Goal: Task Accomplishment & Management: Complete application form

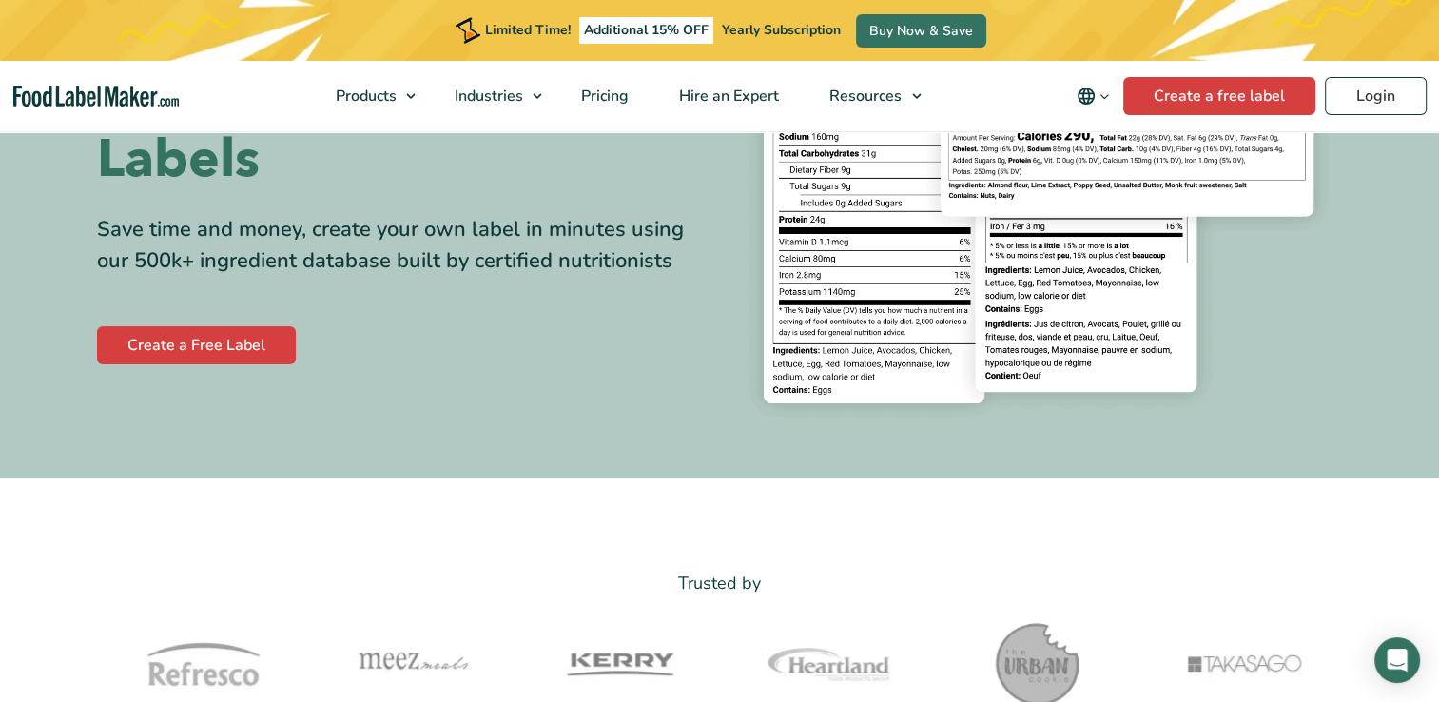
scroll to position [80, 0]
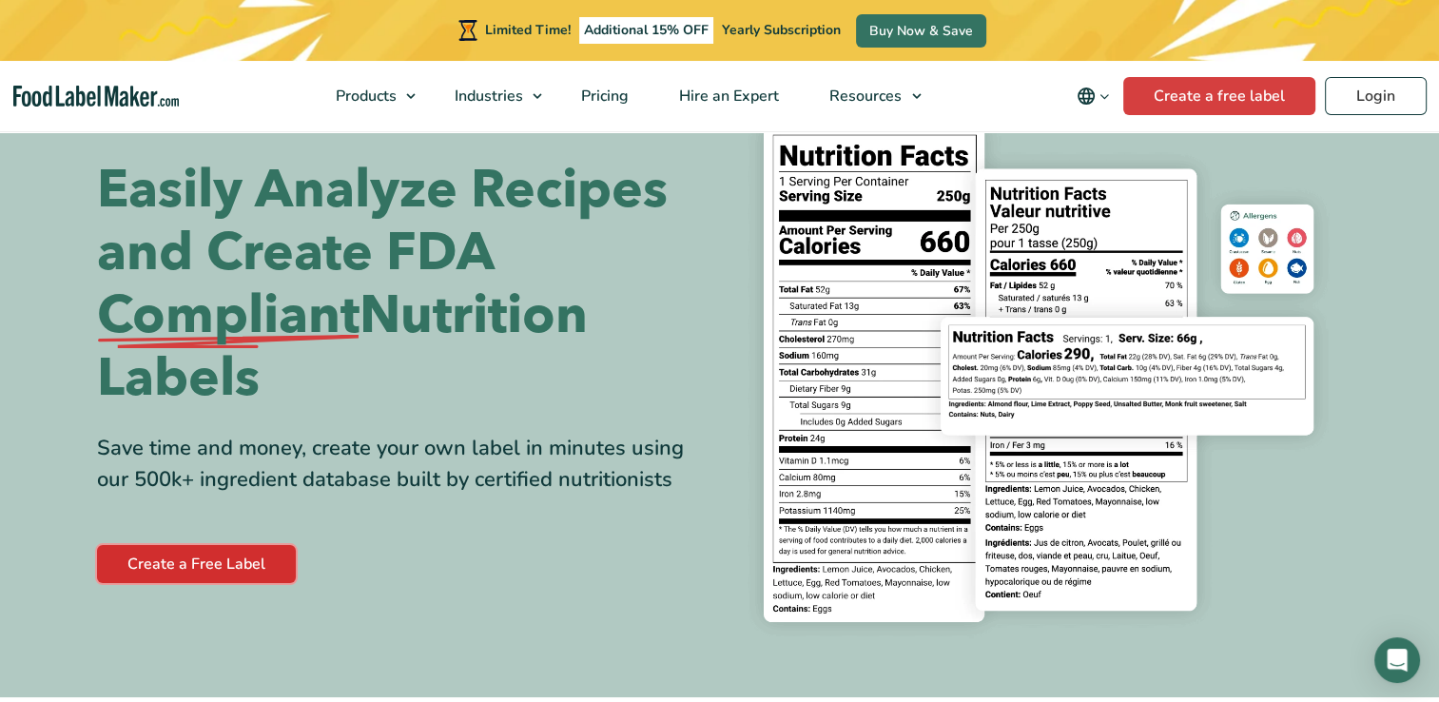
click at [236, 555] on link "Create a Free Label" at bounding box center [196, 564] width 199 height 38
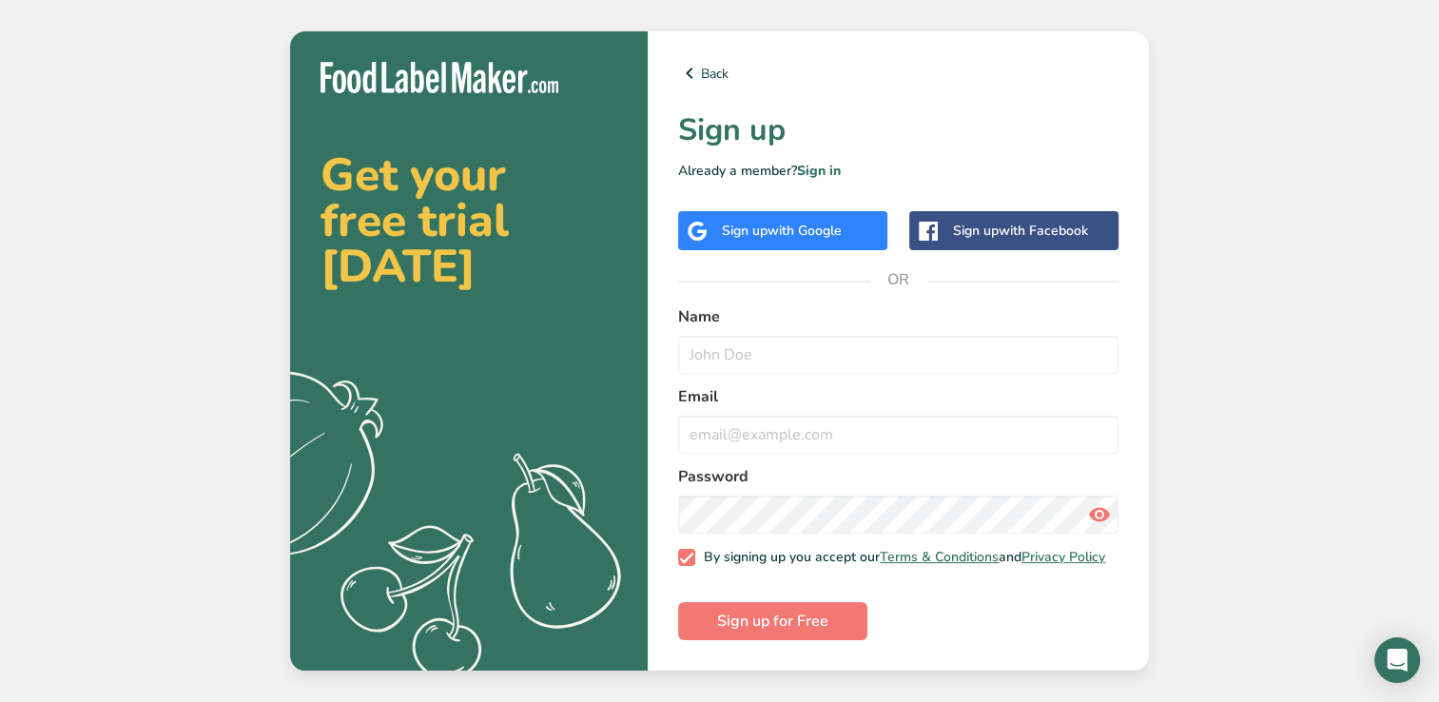
click at [987, 226] on div "Sign up with Facebook" at bounding box center [1020, 231] width 135 height 20
